Goal: Find specific page/section: Find specific page/section

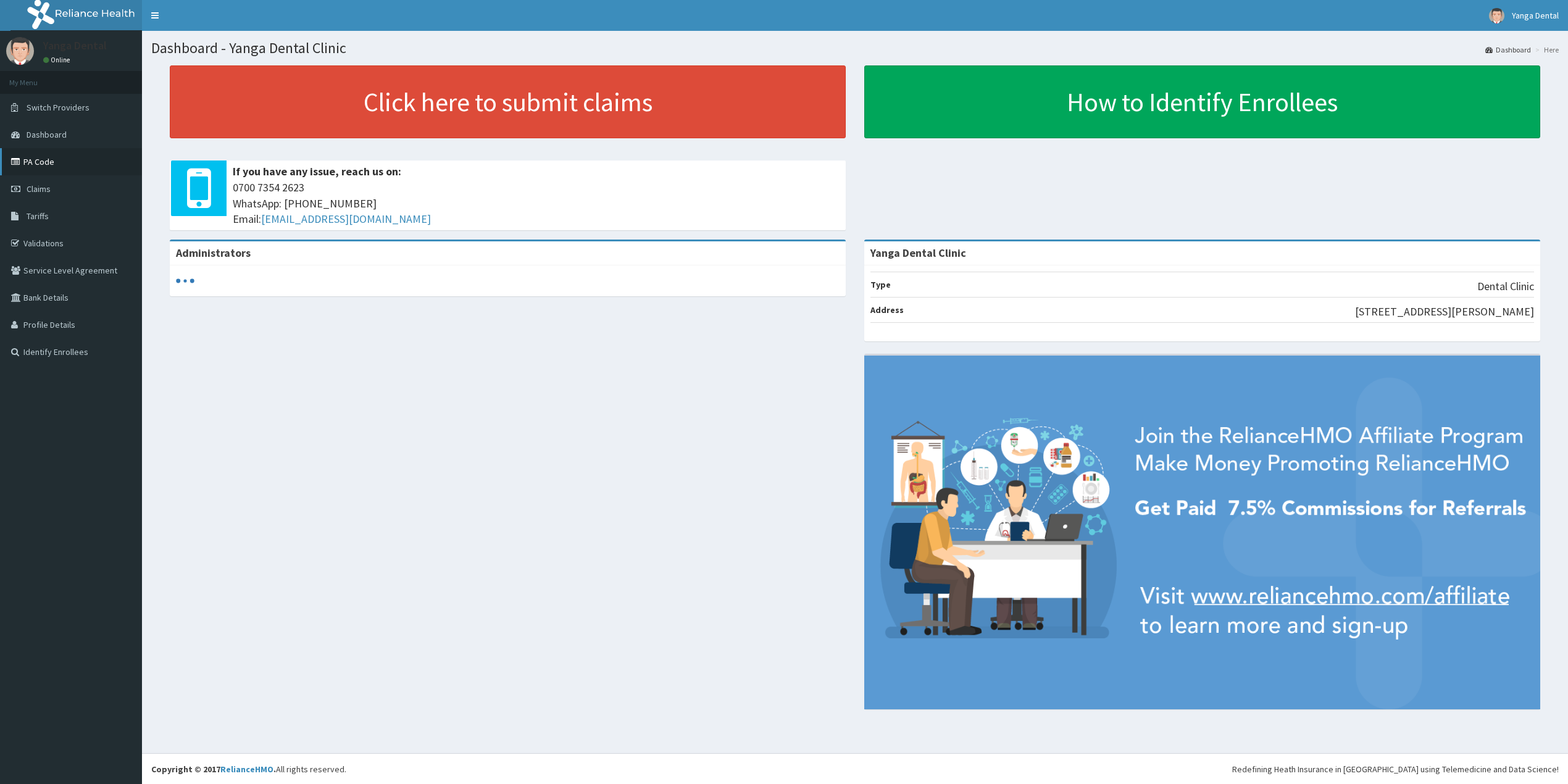
click at [62, 163] on link "PA Code" at bounding box center [71, 162] width 142 height 27
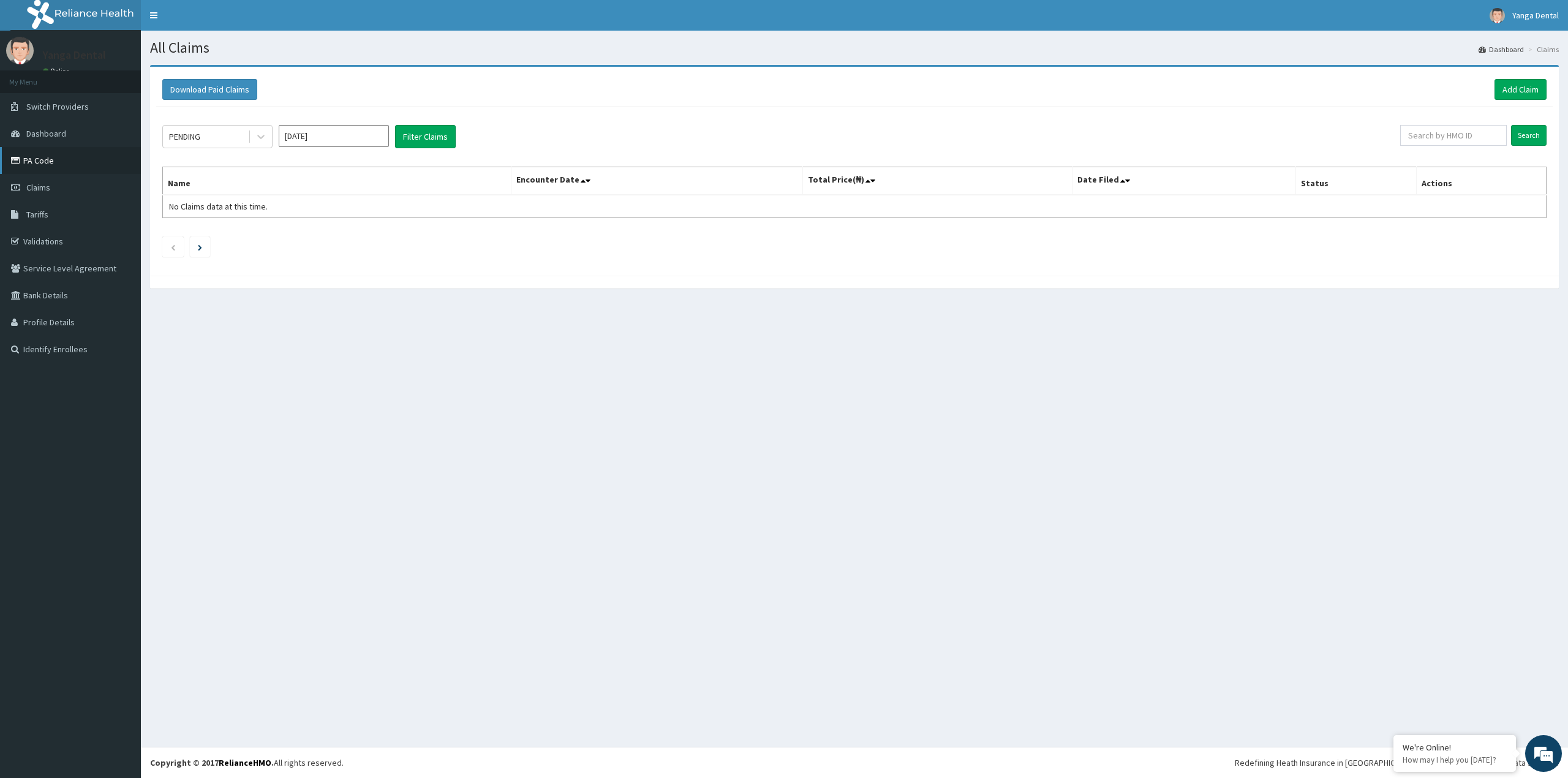
click at [83, 156] on link "PA Code" at bounding box center [70, 161] width 141 height 27
click at [87, 166] on link "PA Code" at bounding box center [70, 161] width 141 height 27
click at [62, 163] on link "PA Code" at bounding box center [70, 161] width 141 height 27
